Goal: Transaction & Acquisition: Purchase product/service

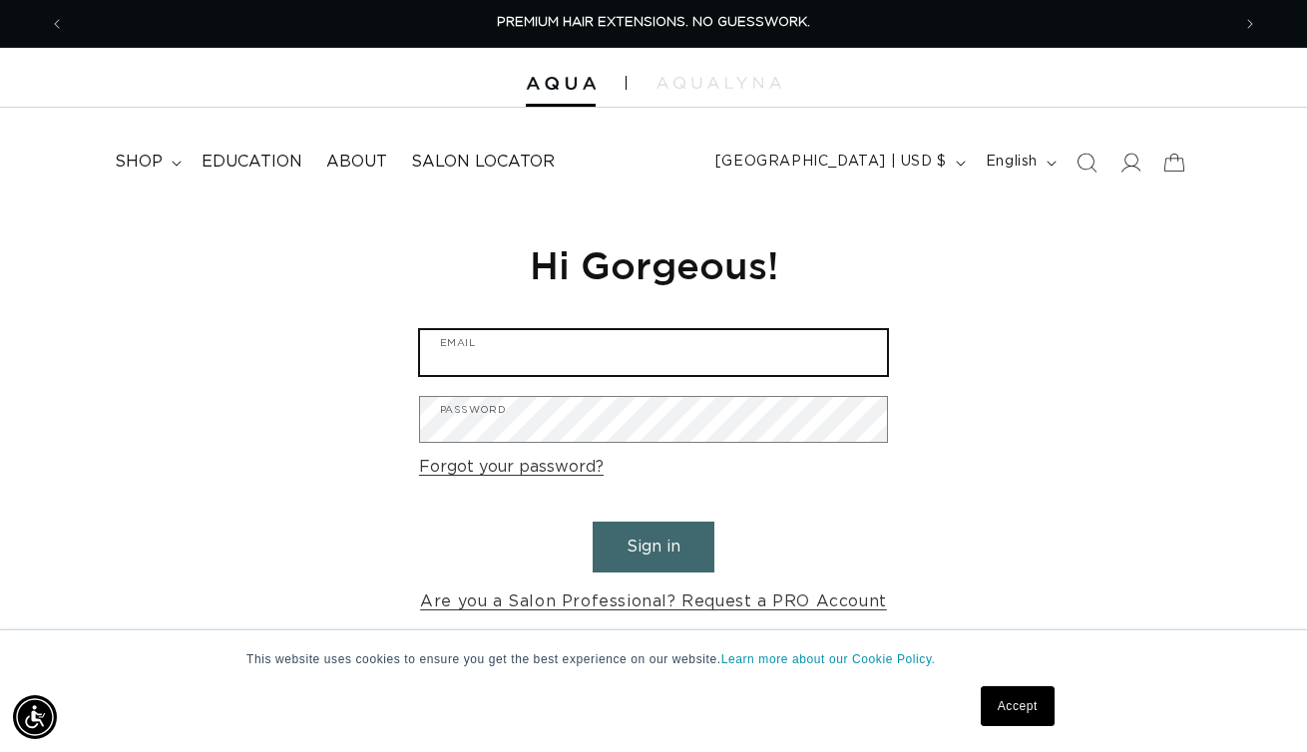
type input "[EMAIL_ADDRESS][DOMAIN_NAME]"
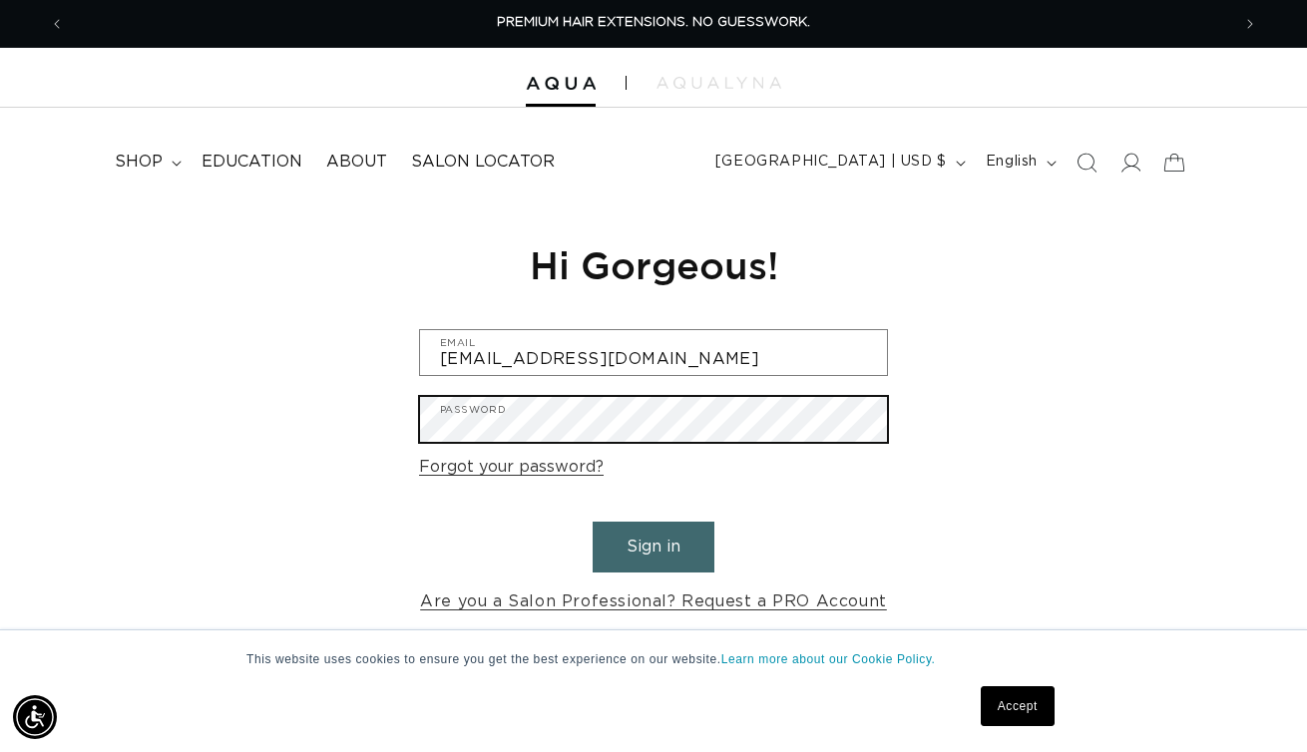
click at [654, 544] on button "Sign in" at bounding box center [654, 547] width 122 height 51
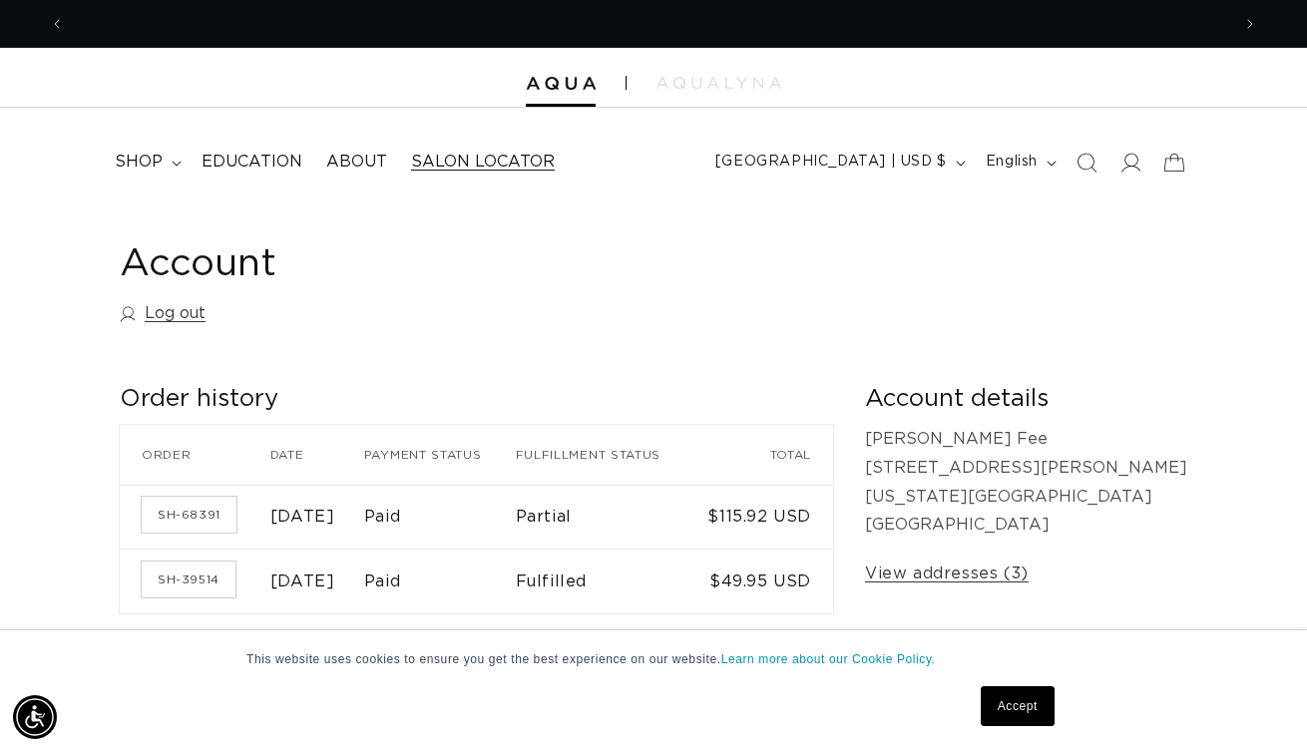
scroll to position [0, 1166]
click at [163, 171] on summary "shop" at bounding box center [146, 162] width 87 height 45
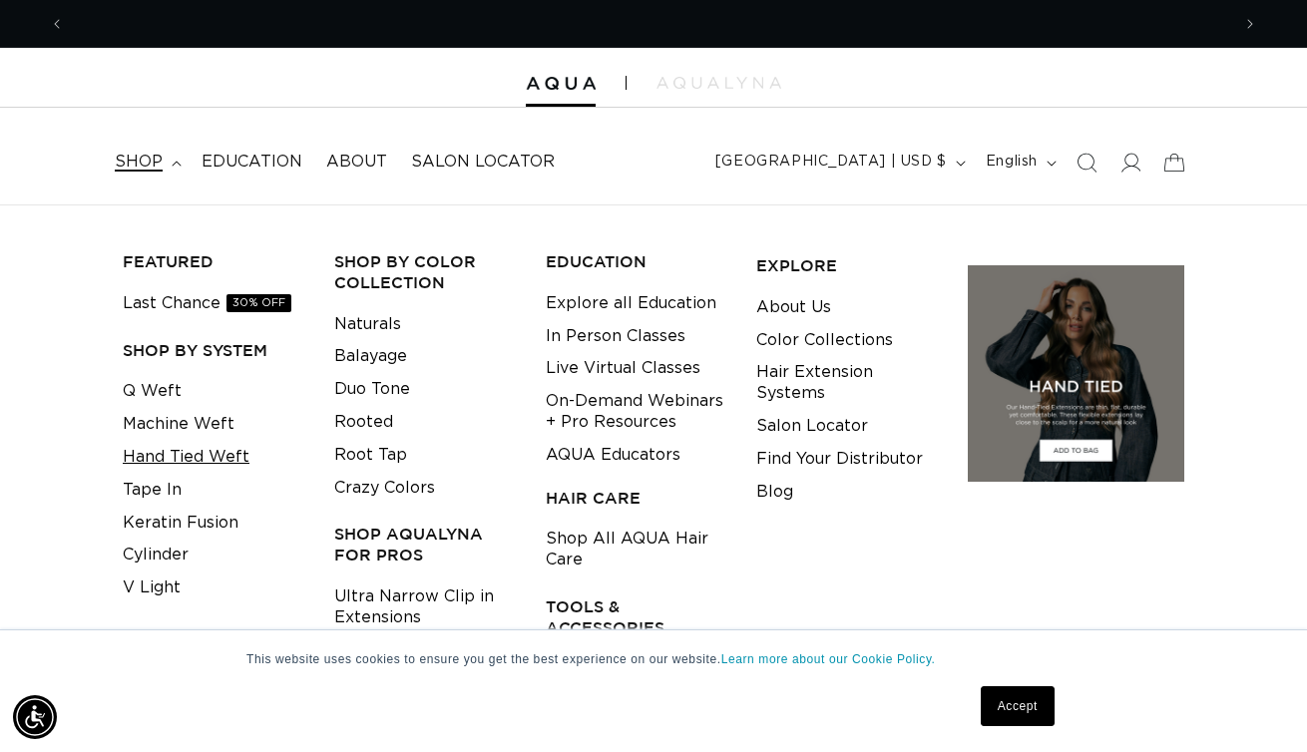
scroll to position [0, 2331]
click at [171, 488] on link "Tape In" at bounding box center [152, 490] width 59 height 33
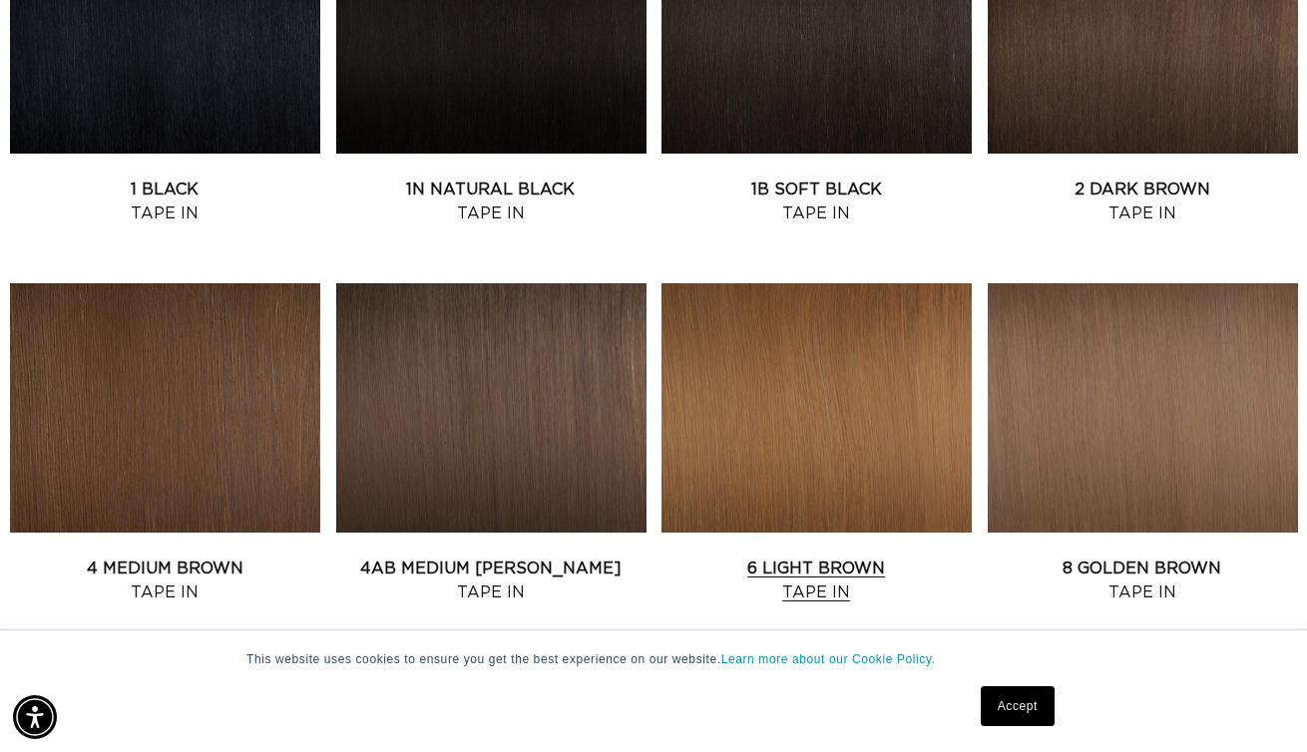
scroll to position [1032, 0]
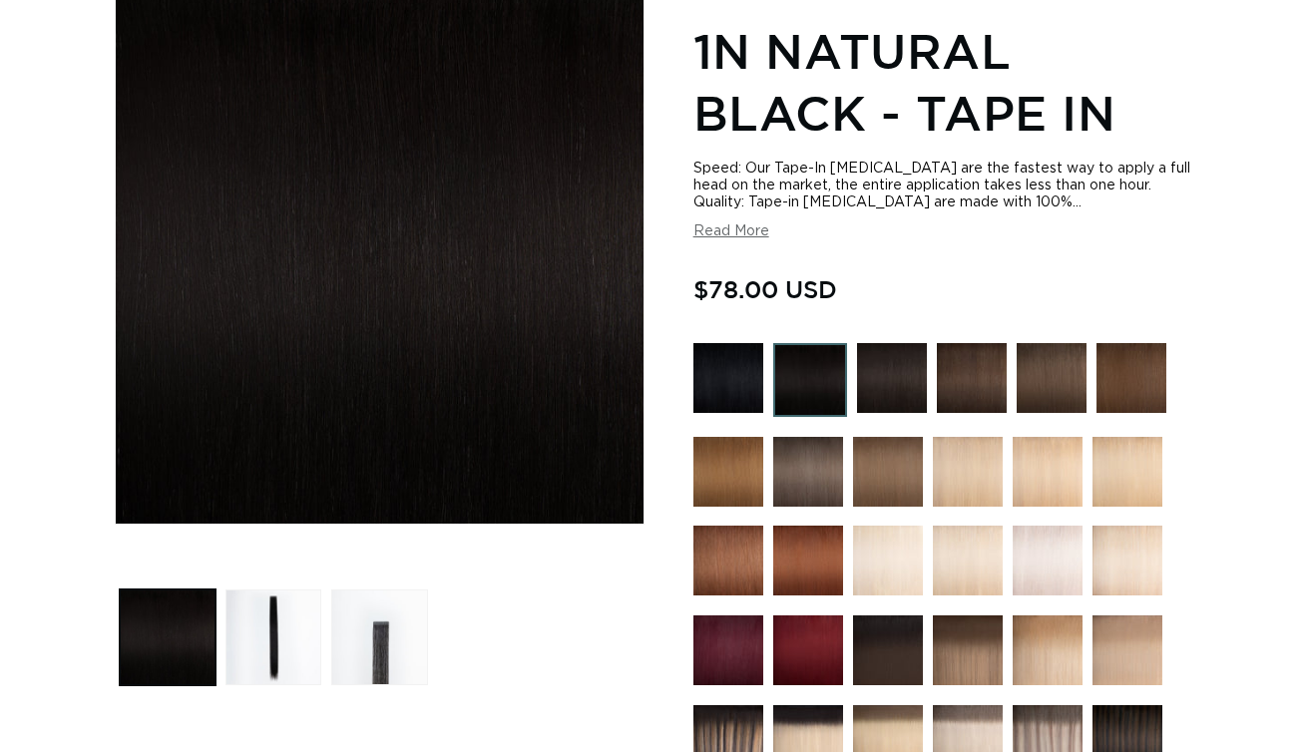
scroll to position [281, 0]
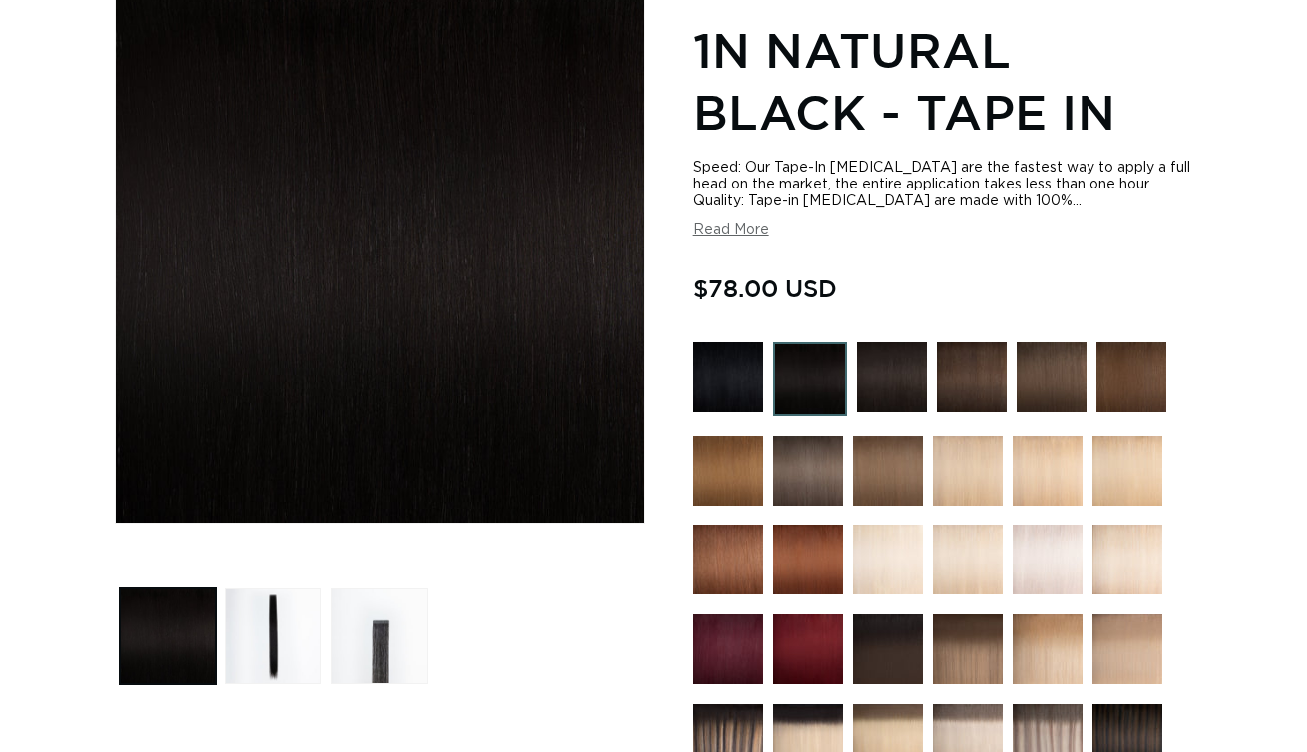
radio input "true"
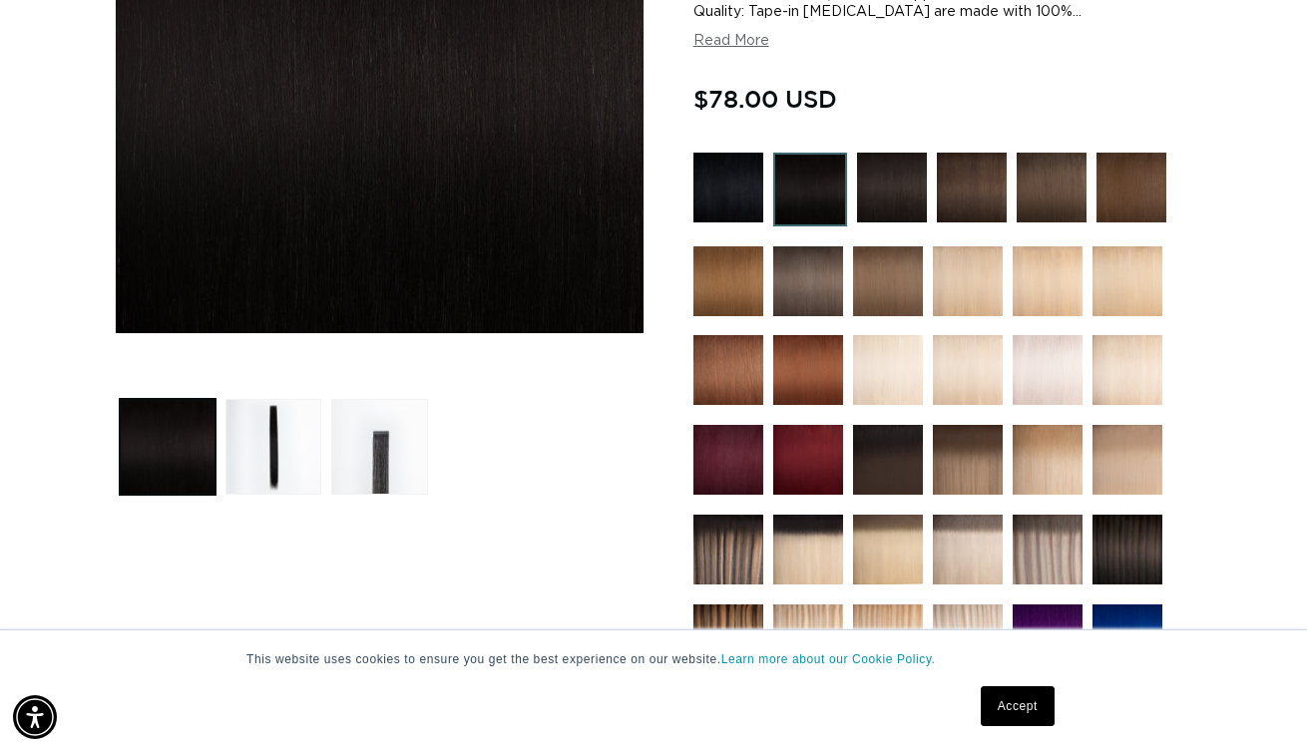
scroll to position [1256, 0]
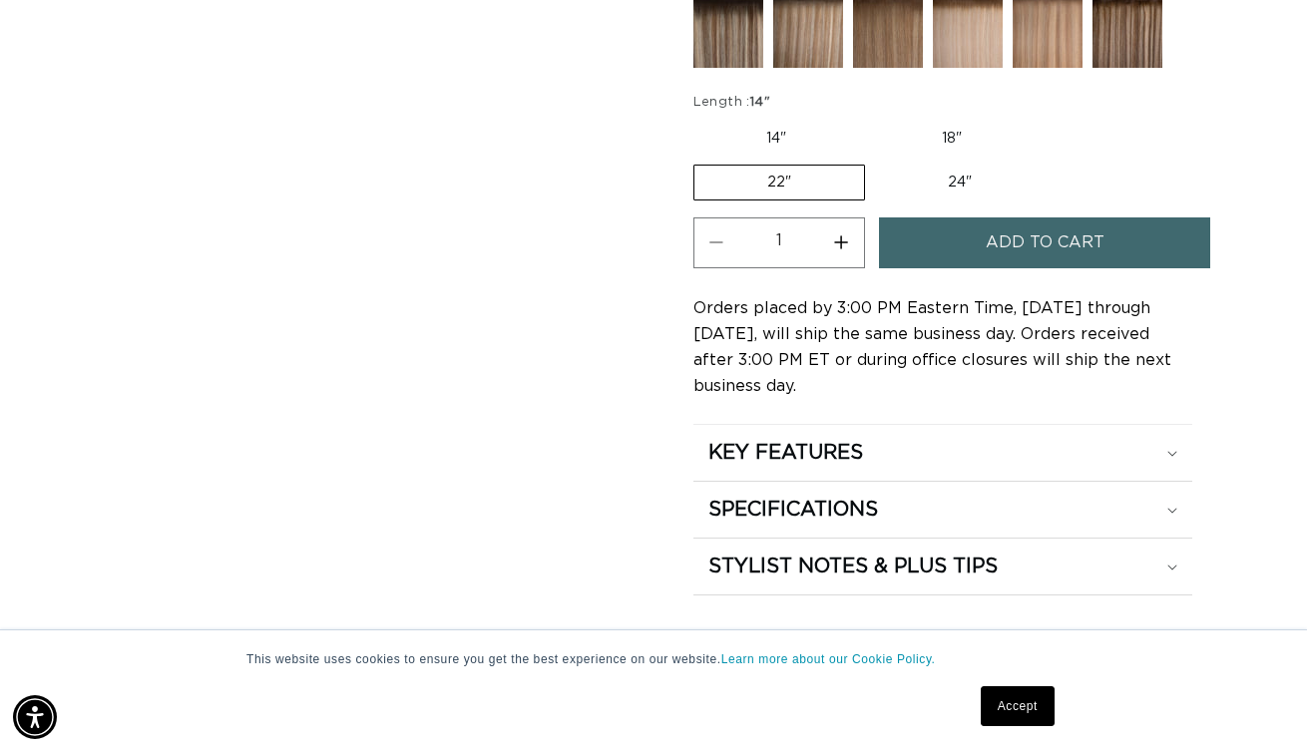
click at [780, 183] on label "22" Variant sold out or unavailable" at bounding box center [780, 183] width 172 height 36
click at [1045, 119] on input "22" Variant sold out or unavailable" at bounding box center [1045, 118] width 1 height 1
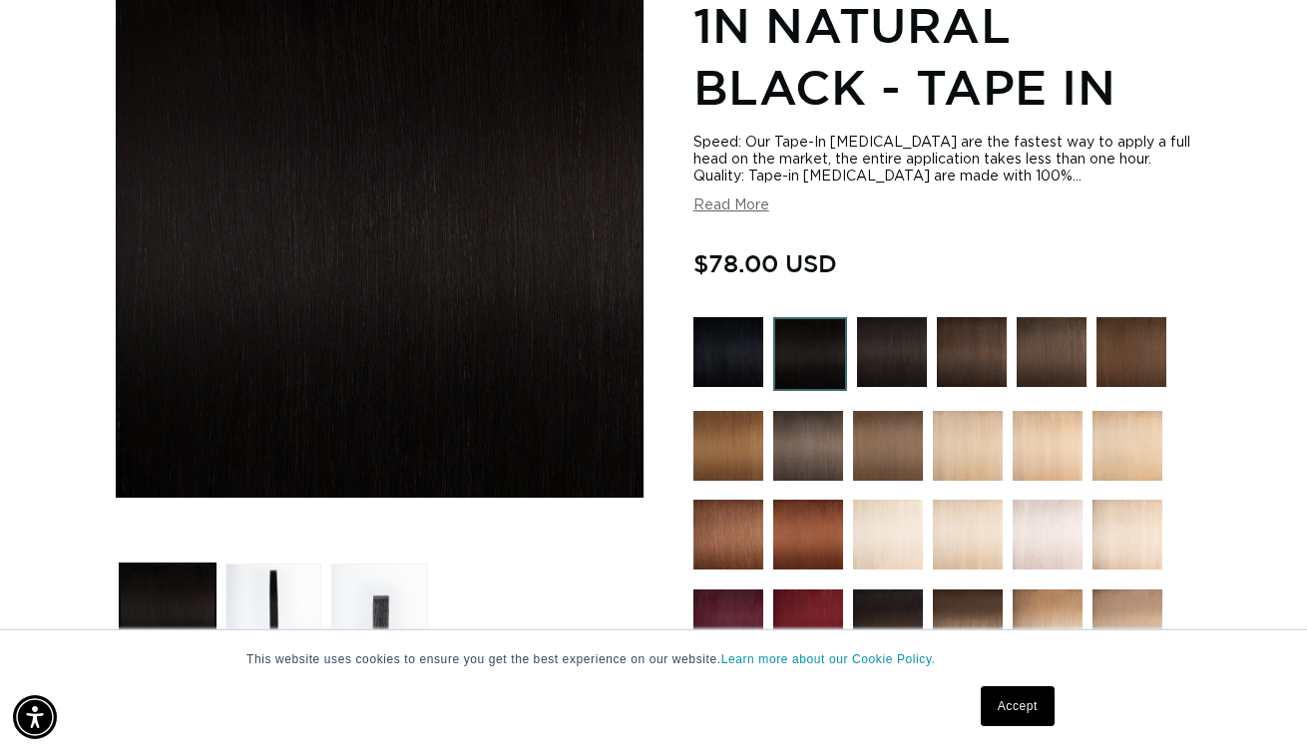
scroll to position [305, 0]
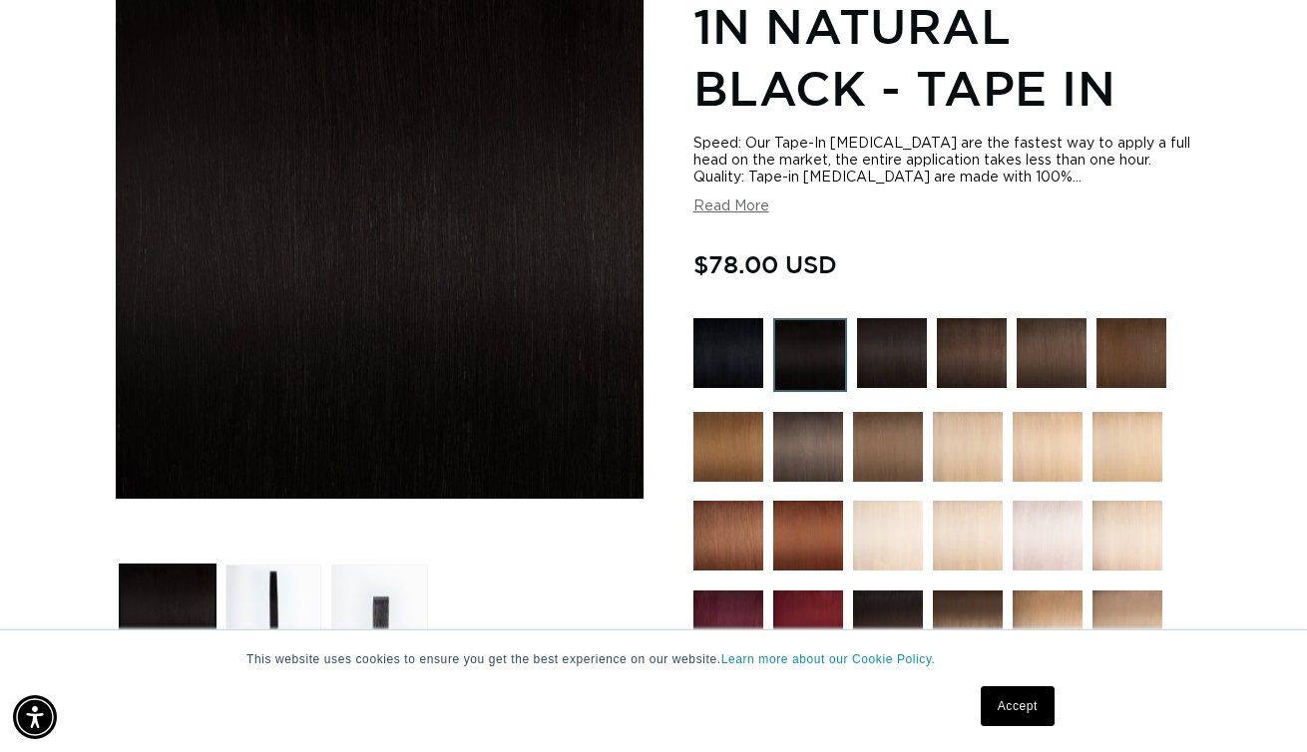
click at [797, 360] on img at bounding box center [810, 355] width 74 height 74
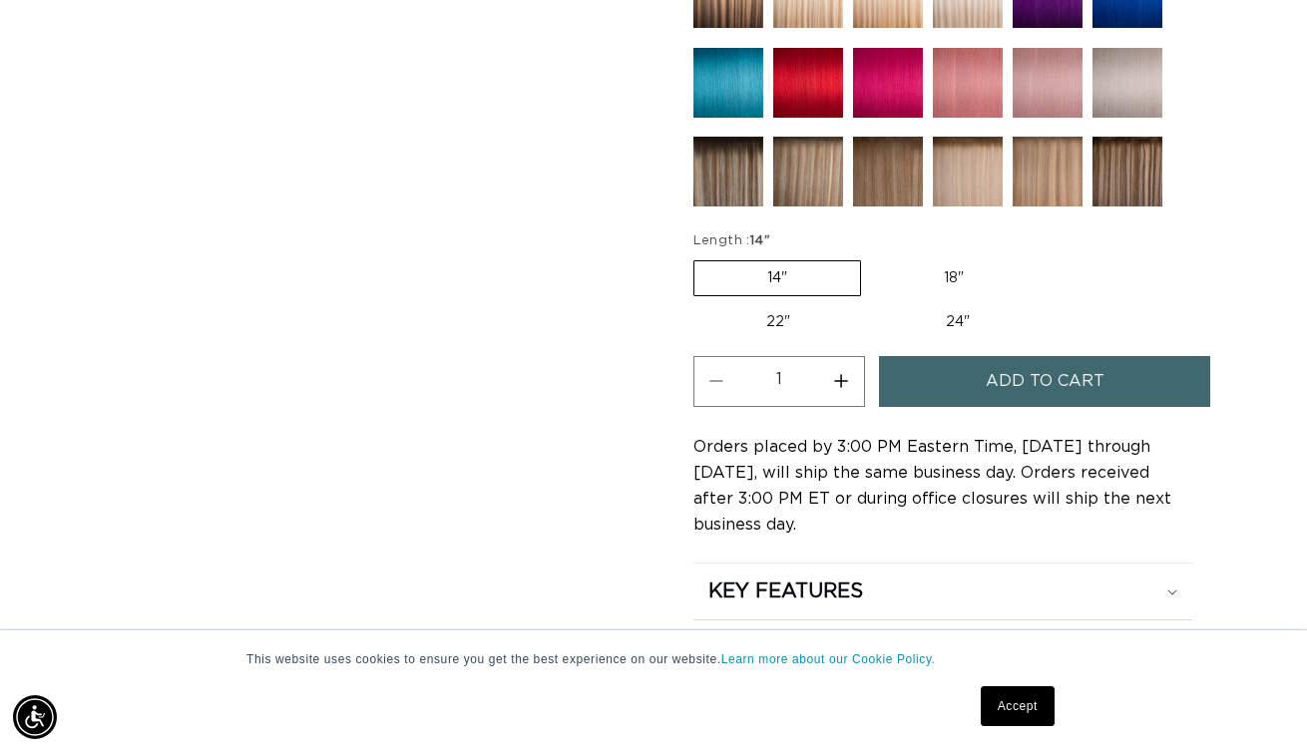
scroll to position [0, 2331]
click at [793, 320] on label "22" Variant sold out or unavailable" at bounding box center [779, 322] width 170 height 34
click at [1047, 257] on input "22" Variant sold out or unavailable" at bounding box center [1047, 256] width 1 height 1
radio input "true"
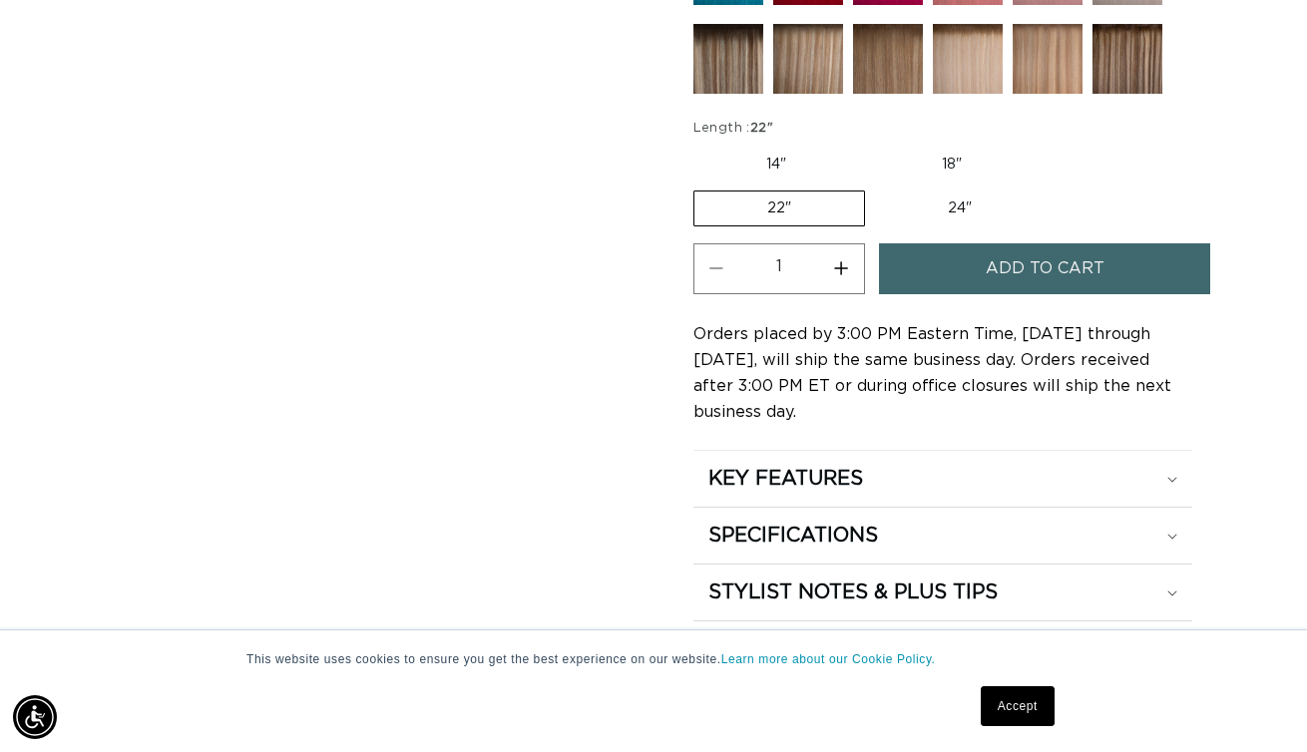
click at [1055, 261] on span "Add to cart" at bounding box center [1045, 269] width 119 height 51
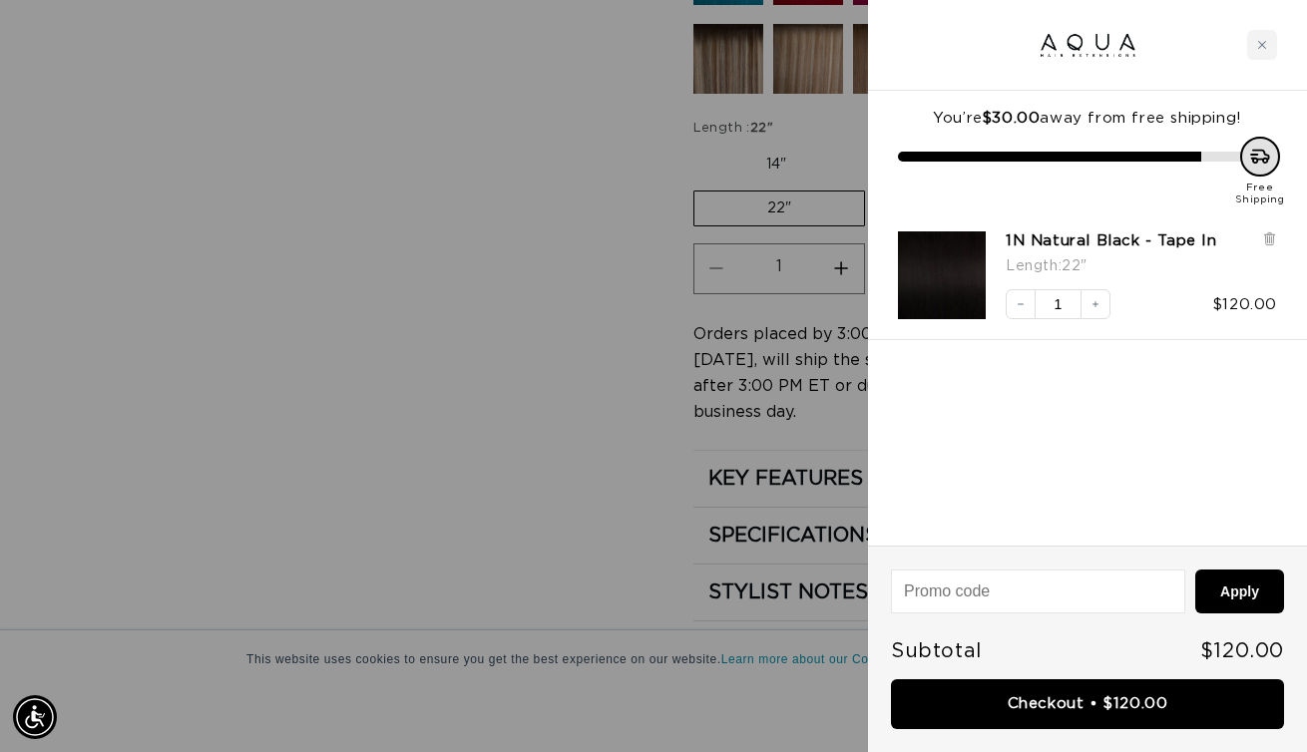
scroll to position [0, 2331]
click at [1259, 50] on div "Close cart" at bounding box center [1262, 45] width 30 height 30
